Goal: Task Accomplishment & Management: Manage account settings

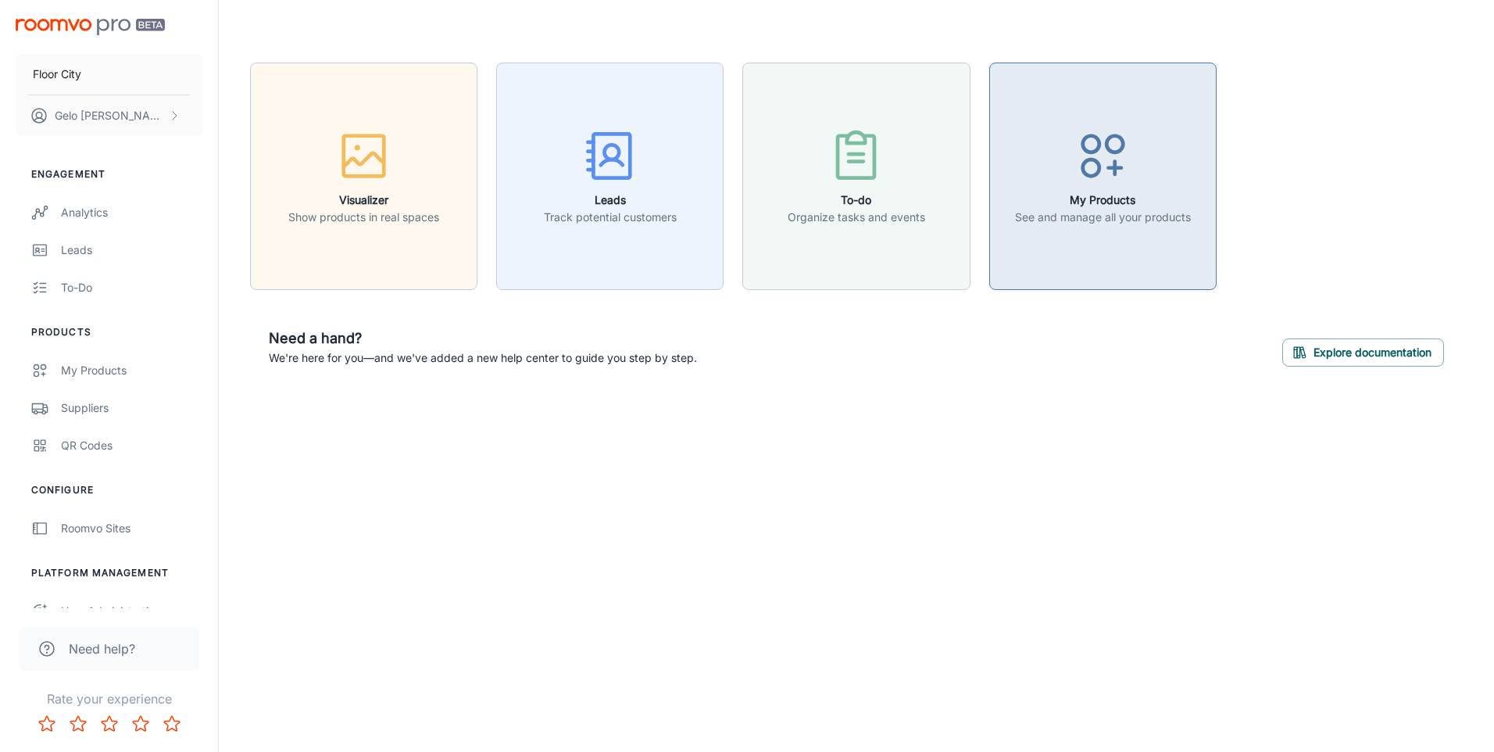
click at [1114, 177] on icon "button" at bounding box center [1103, 156] width 59 height 59
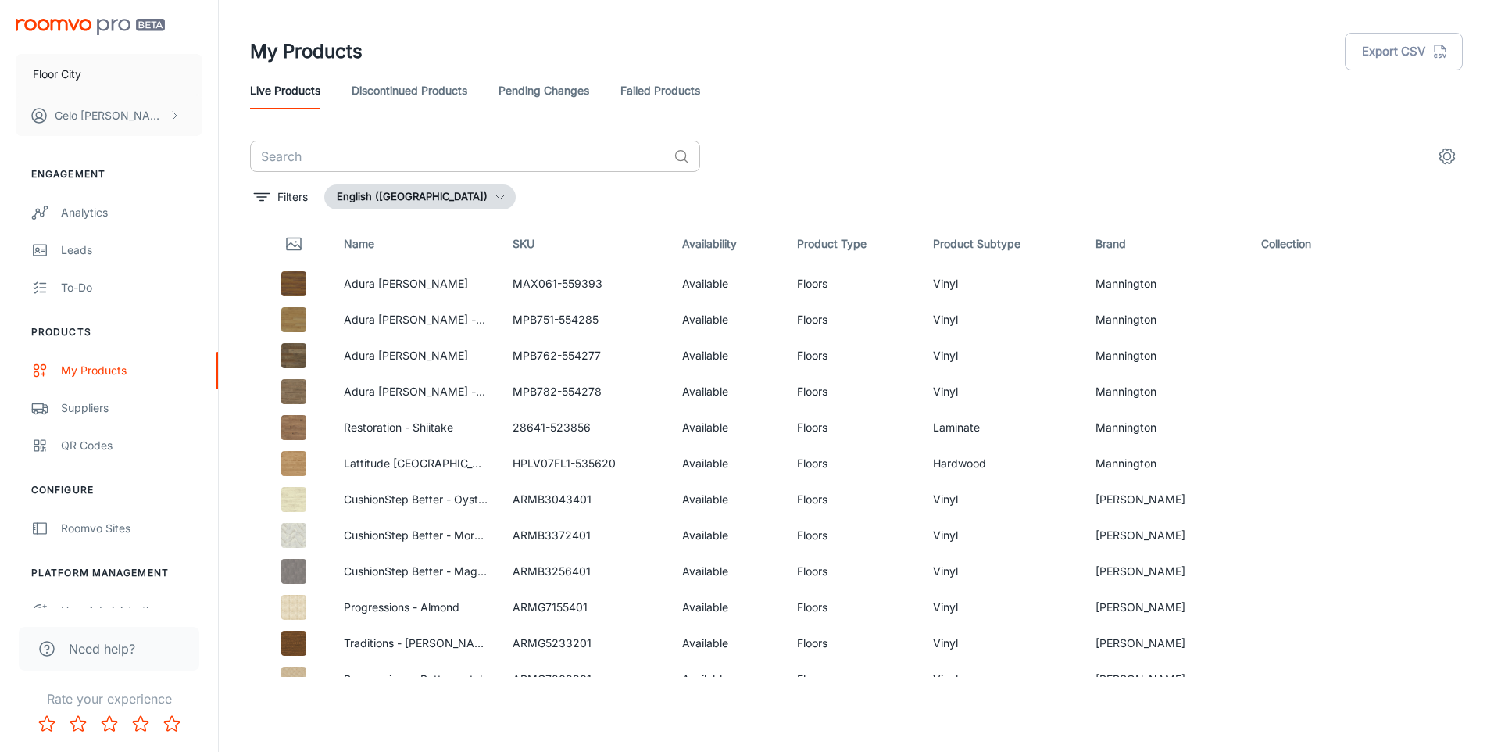
click at [449, 159] on input "text" at bounding box center [458, 156] width 417 height 31
paste input "CR003"
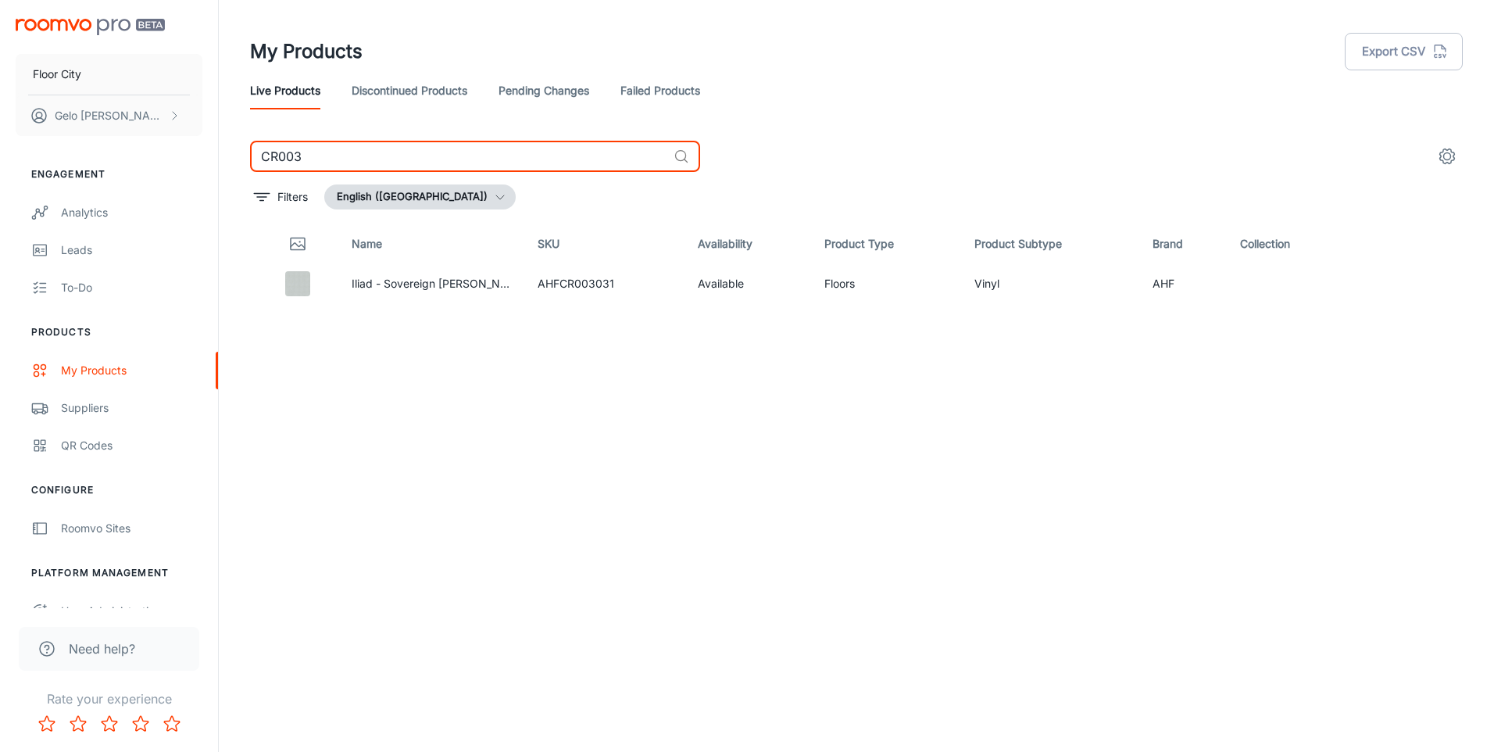
type input "CR003"
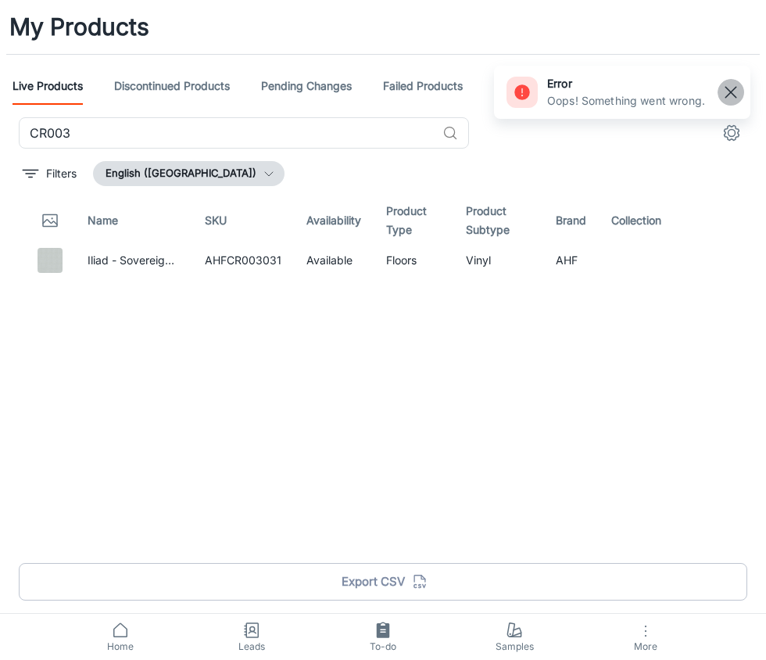
click at [728, 93] on rect "button" at bounding box center [730, 92] width 19 height 19
click at [76, 129] on input "CR003" at bounding box center [227, 132] width 417 height 31
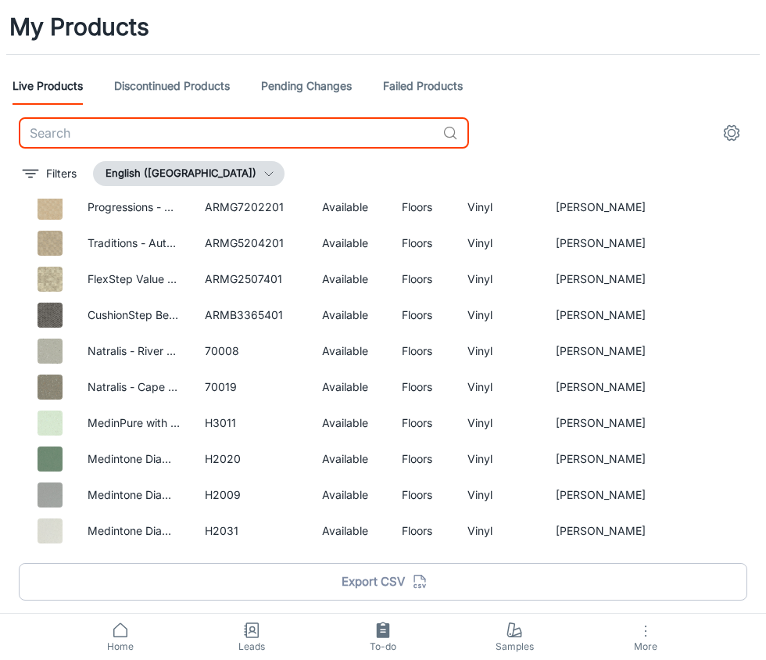
scroll to position [703, 0]
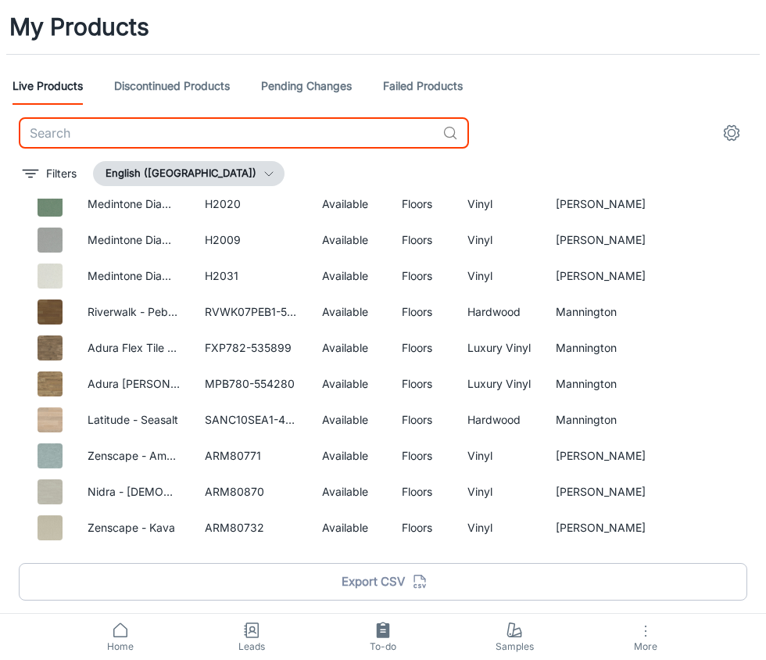
click at [260, 137] on input "text" at bounding box center [227, 132] width 417 height 31
paste input "D020-2007"
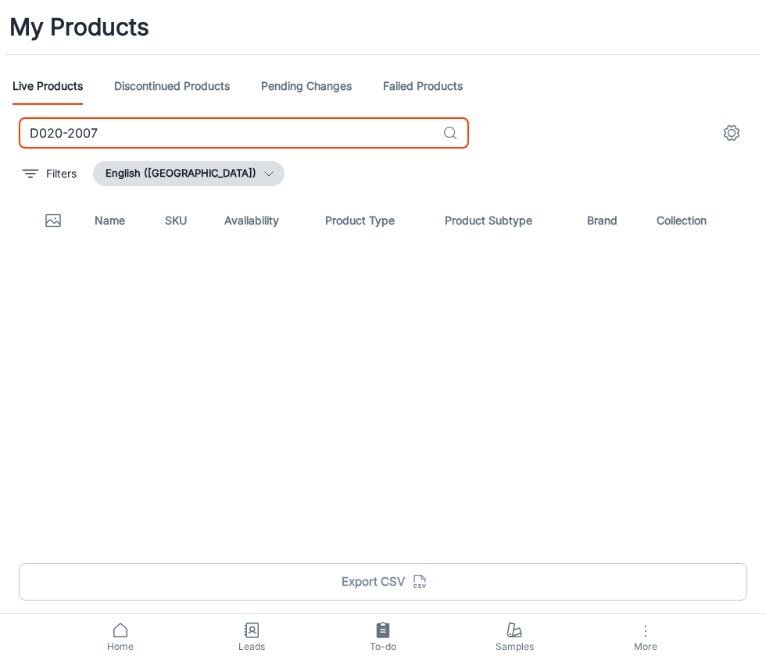
type input "D020-2007"
click at [442, 98] on link "Failed Products" at bounding box center [423, 86] width 80 height 38
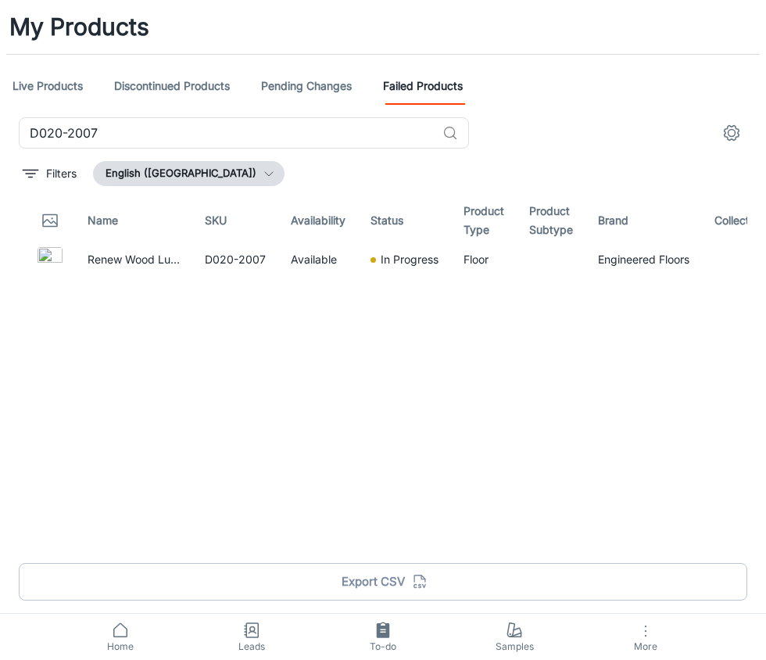
click at [119, 498] on div "Name SKU Availability Status Product Type Product Subtype Brand Collection Rene…" at bounding box center [383, 379] width 728 height 363
click at [276, 367] on div "Name SKU Availability Status Product Type Product Subtype Brand Collection Rene…" at bounding box center [383, 379] width 728 height 363
